Goal: Transaction & Acquisition: Download file/media

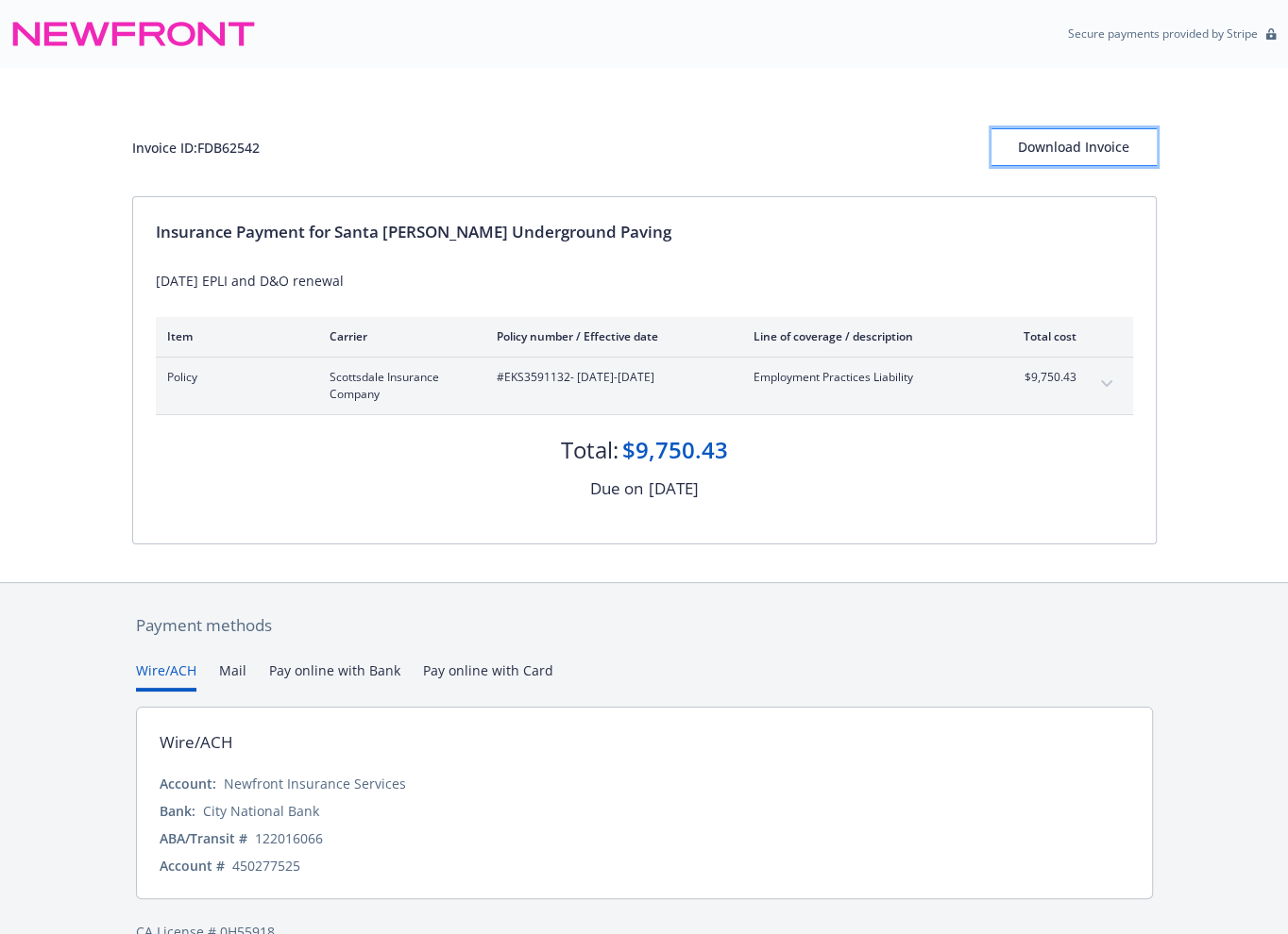
click at [1076, 148] on div "Download Invoice" at bounding box center [1074, 147] width 165 height 36
